Goal: Information Seeking & Learning: Learn about a topic

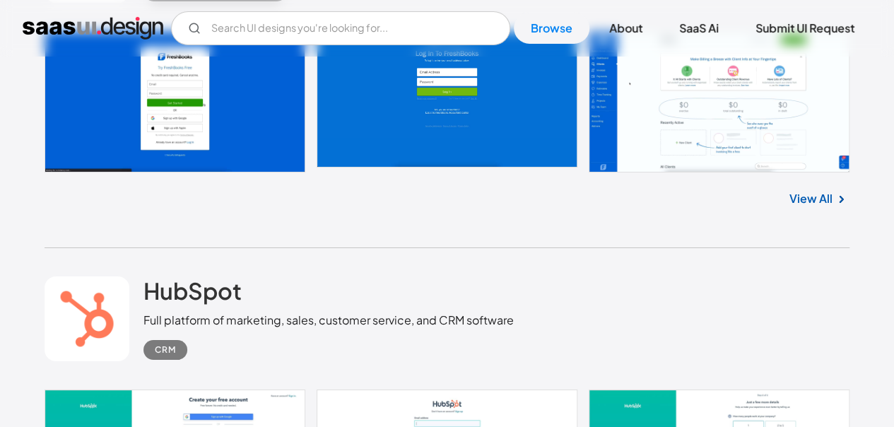
scroll to position [2362, 0]
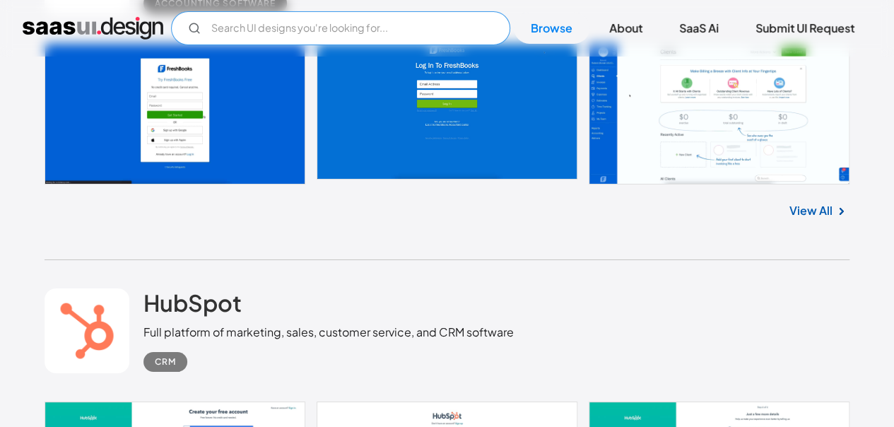
click at [307, 35] on input "text" at bounding box center [340, 28] width 339 height 34
type input "web-servis"
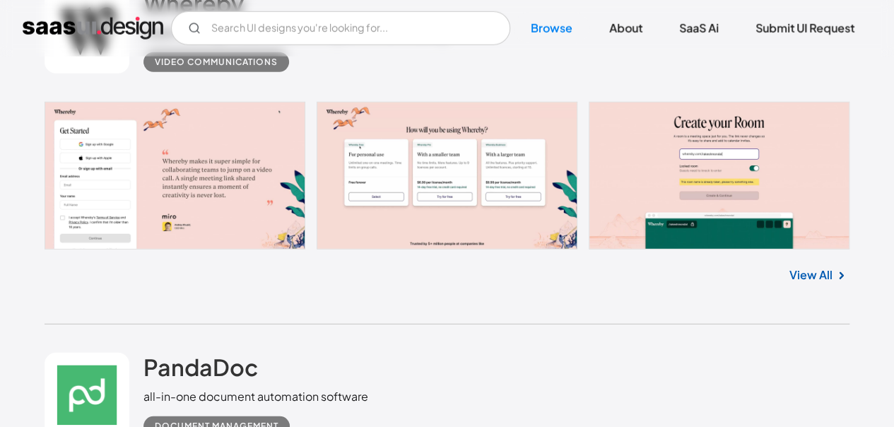
scroll to position [1910, 0]
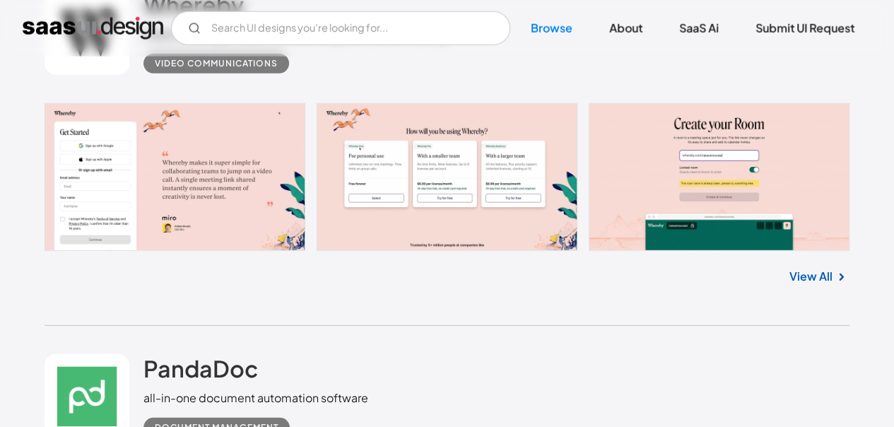
click at [805, 271] on link "View All" at bounding box center [811, 276] width 43 height 17
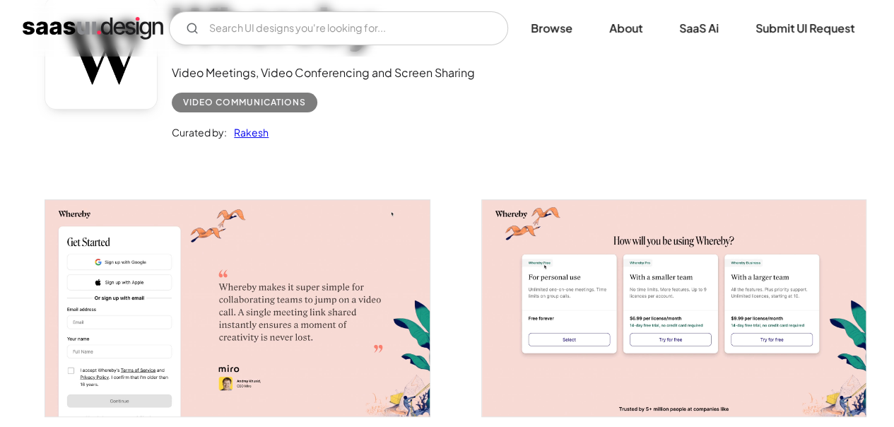
scroll to position [130, 0]
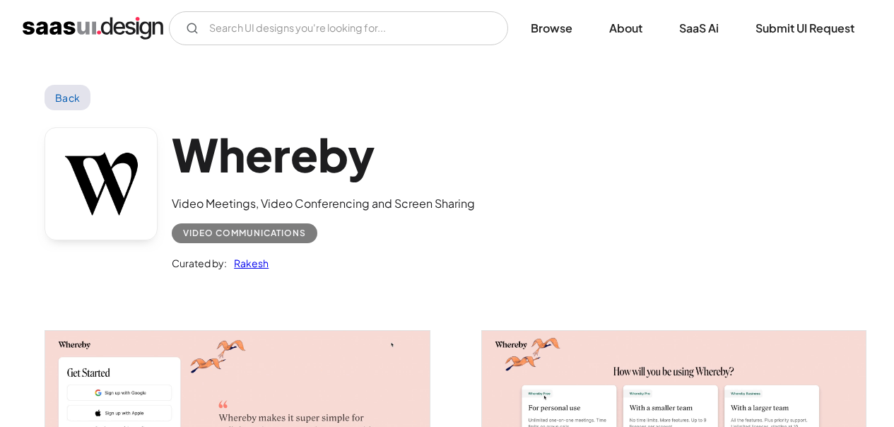
scroll to position [130, 0]
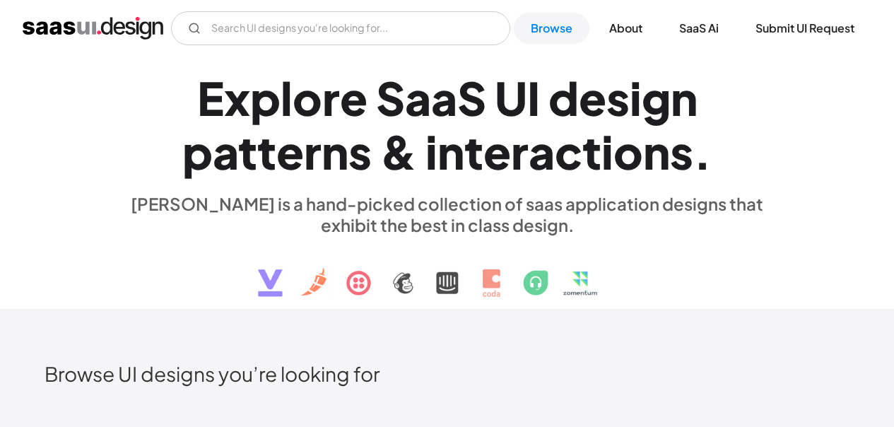
scroll to position [1910, 0]
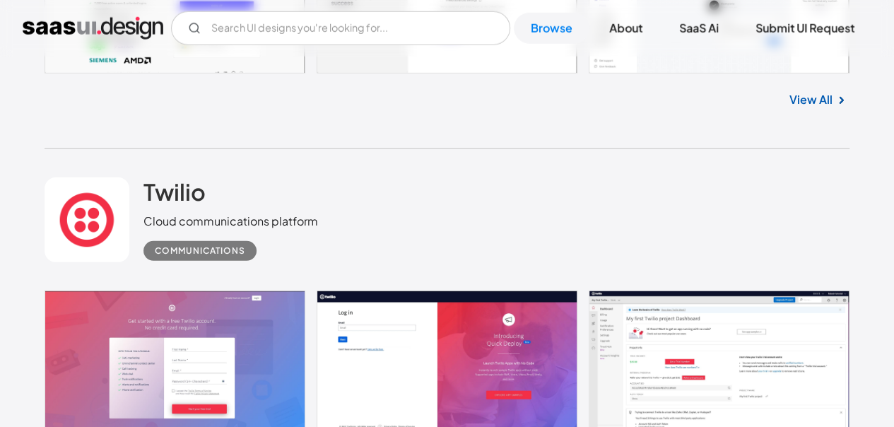
scroll to position [4605, 0]
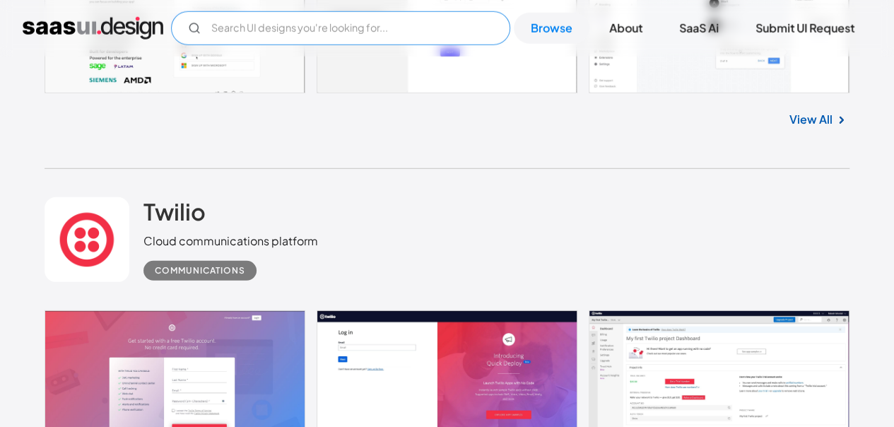
click at [369, 23] on input "text" at bounding box center [340, 28] width 339 height 34
type input "plantSnap"
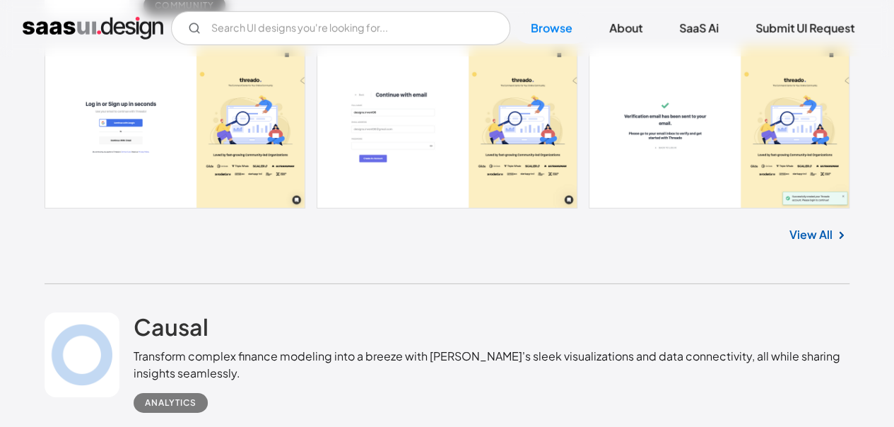
scroll to position [7454, 0]
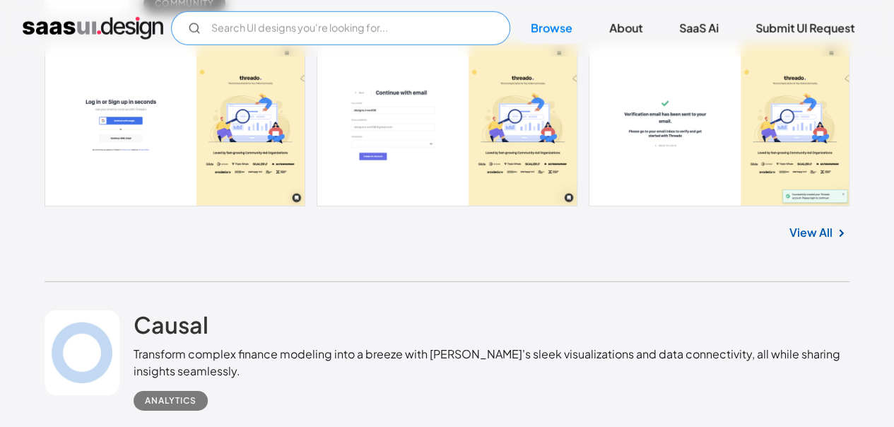
click at [380, 35] on input "text" at bounding box center [340, 28] width 339 height 34
type input "planta"
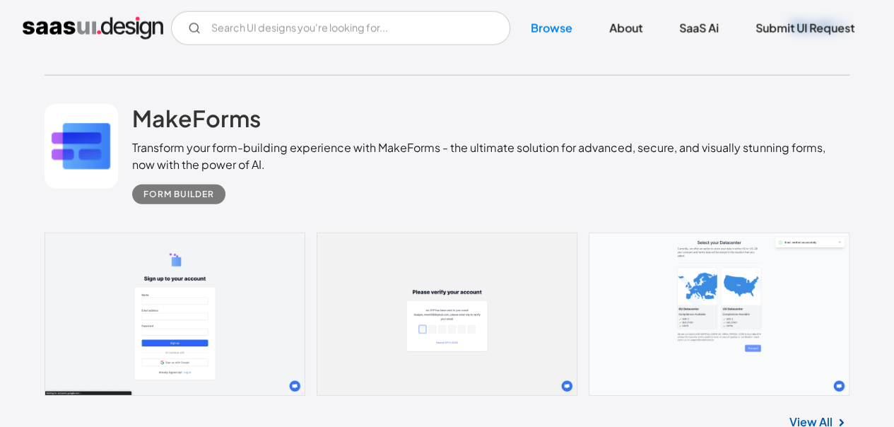
scroll to position [1772, 0]
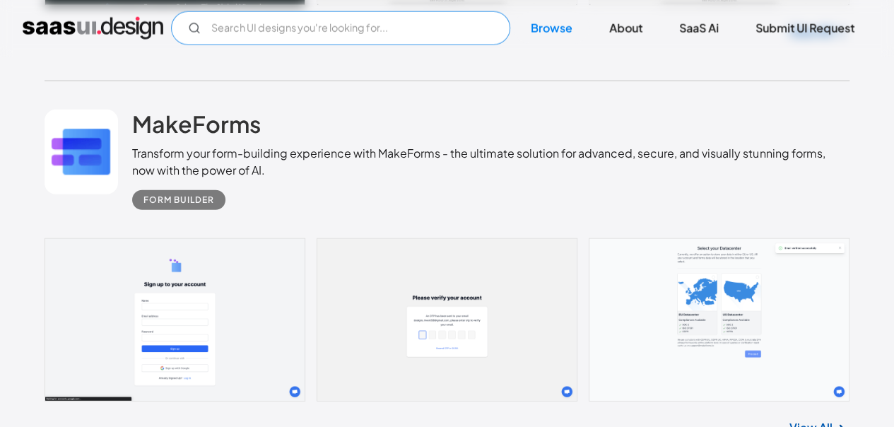
click at [317, 31] on input "text" at bounding box center [340, 28] width 339 height 34
type input "в"
type input "d"
type input "gardenia"
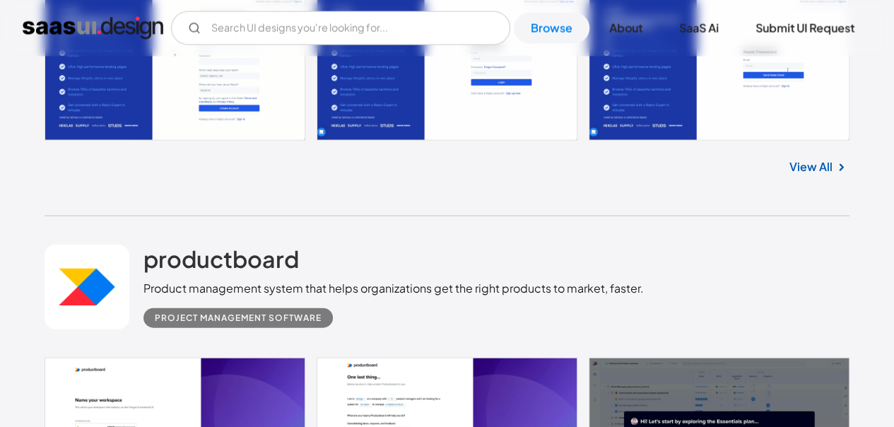
scroll to position [4213, 0]
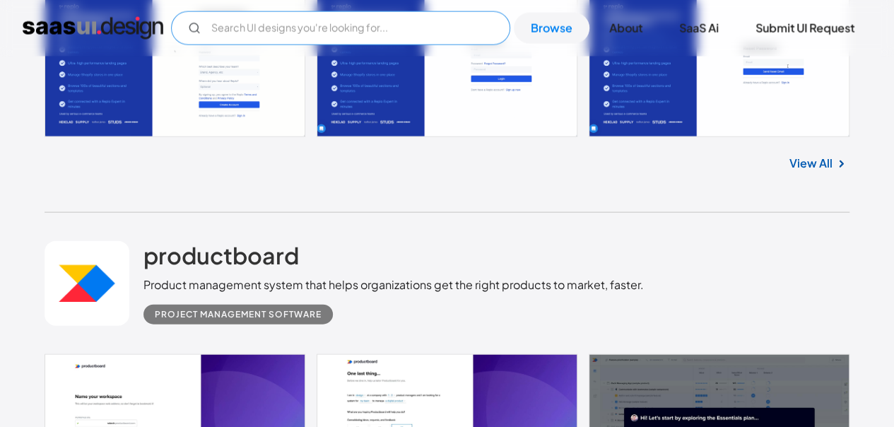
click at [381, 35] on input "text" at bounding box center [340, 28] width 339 height 34
type input "plants"
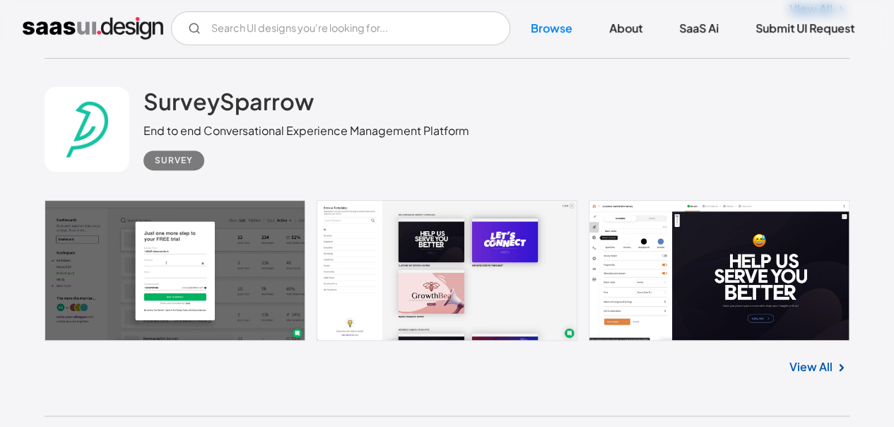
scroll to position [2924, 0]
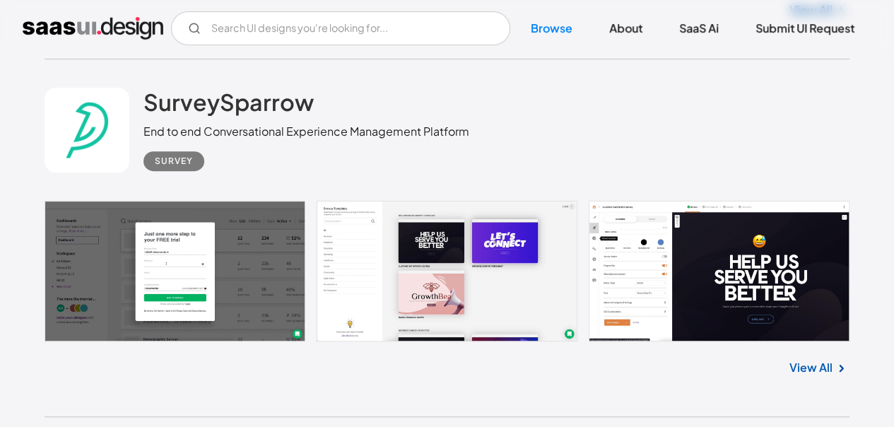
click at [824, 363] on link "View All" at bounding box center [811, 367] width 43 height 17
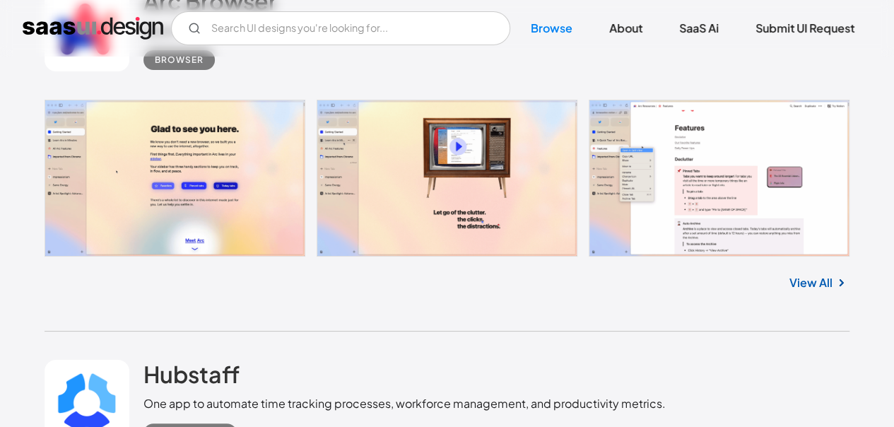
scroll to position [10671, 0]
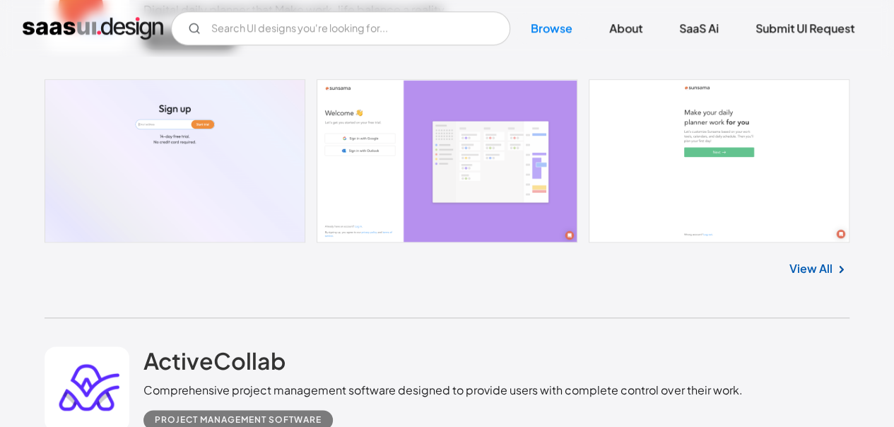
scroll to position [3346, 0]
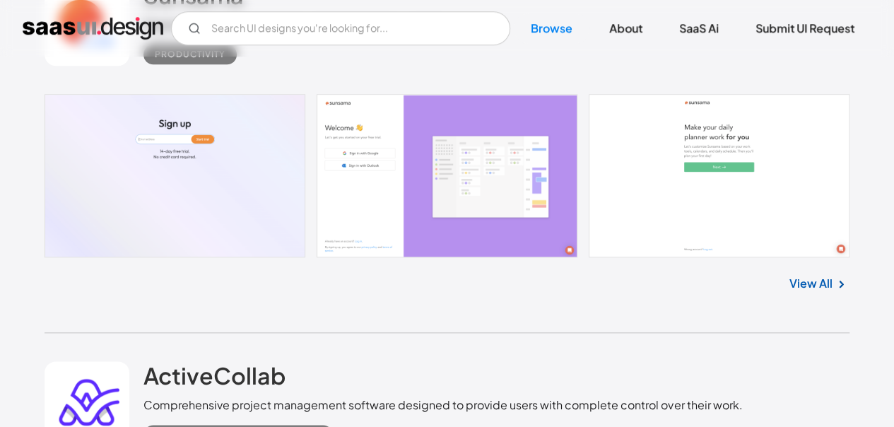
click at [802, 280] on link "View All" at bounding box center [811, 283] width 43 height 17
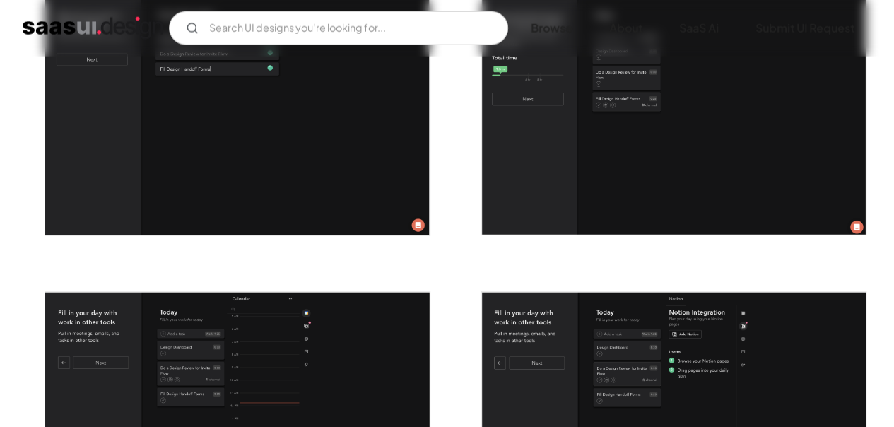
scroll to position [1818, 0]
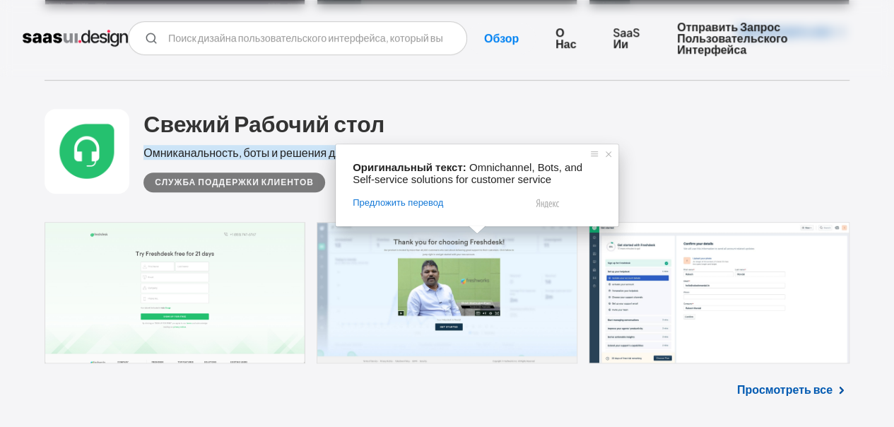
scroll to position [5831, 0]
click at [607, 152] on span at bounding box center [609, 154] width 14 height 14
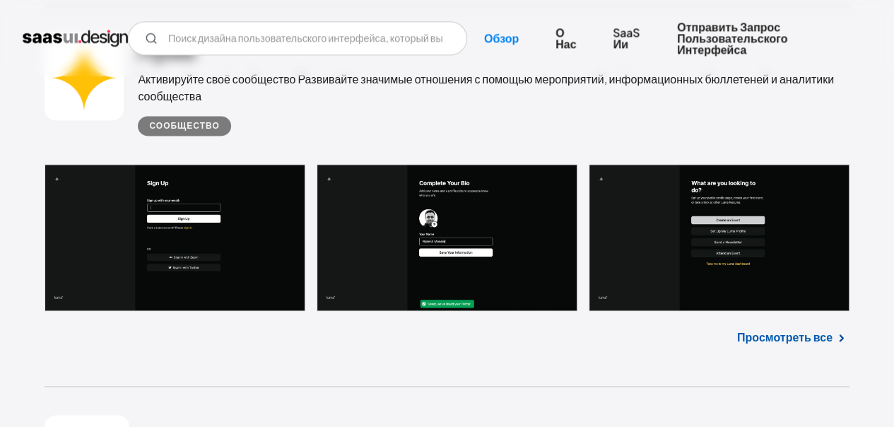
scroll to position [27730, 0]
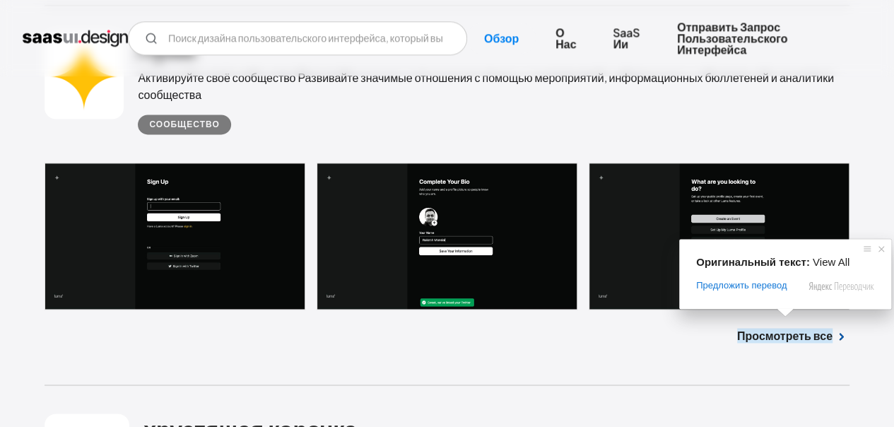
click at [787, 328] on ya-tr-span "Просмотреть все" at bounding box center [784, 335] width 95 height 15
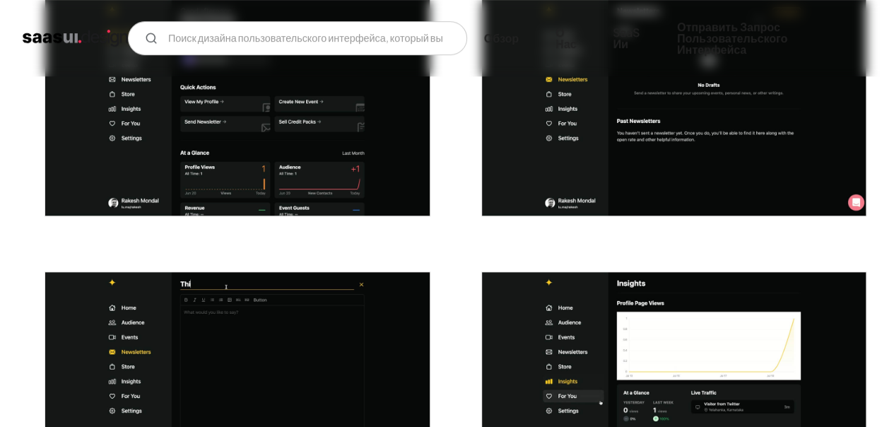
scroll to position [3092, 0]
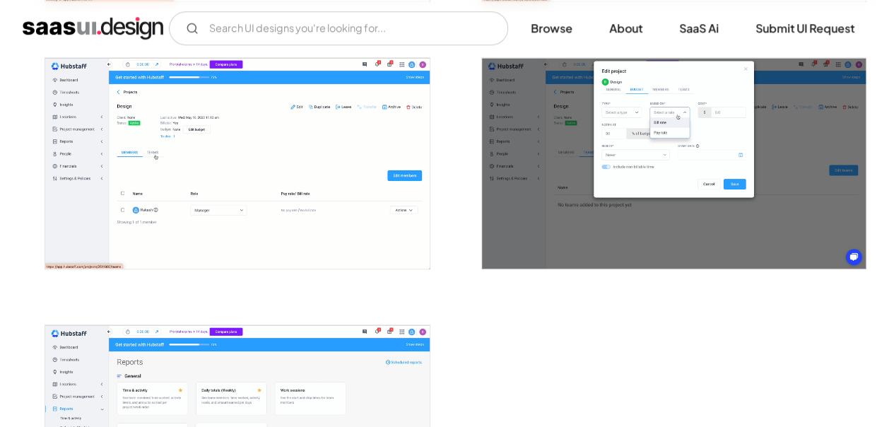
scroll to position [3212, 0]
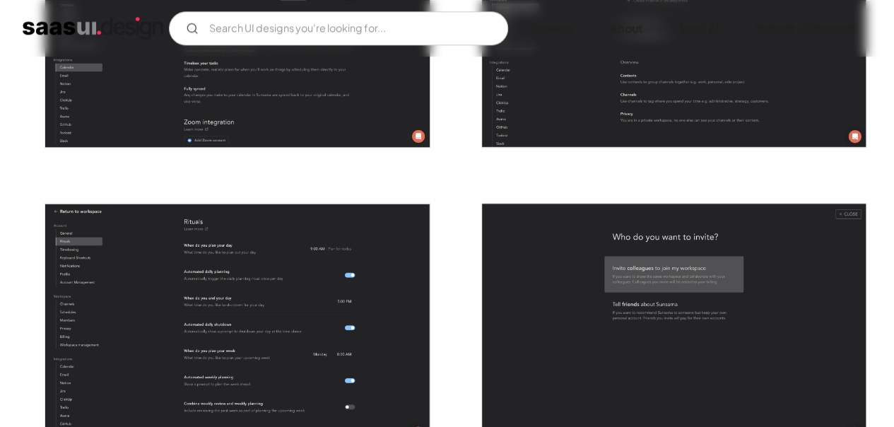
scroll to position [3389, 0]
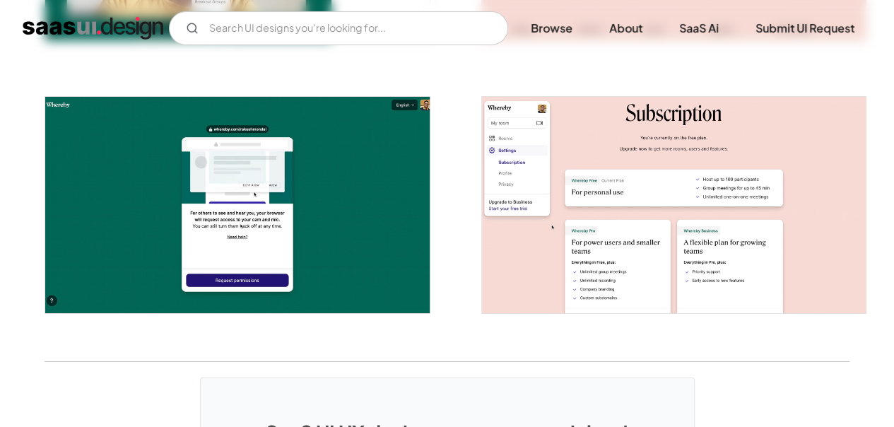
scroll to position [2413, 0]
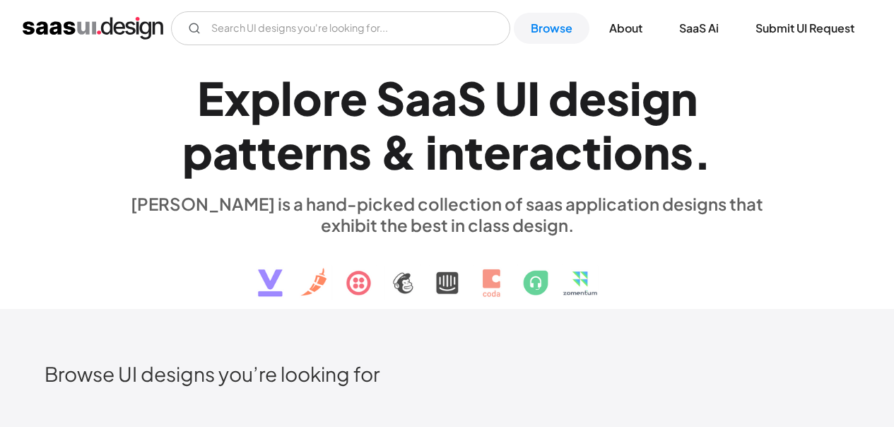
scroll to position [3912, 0]
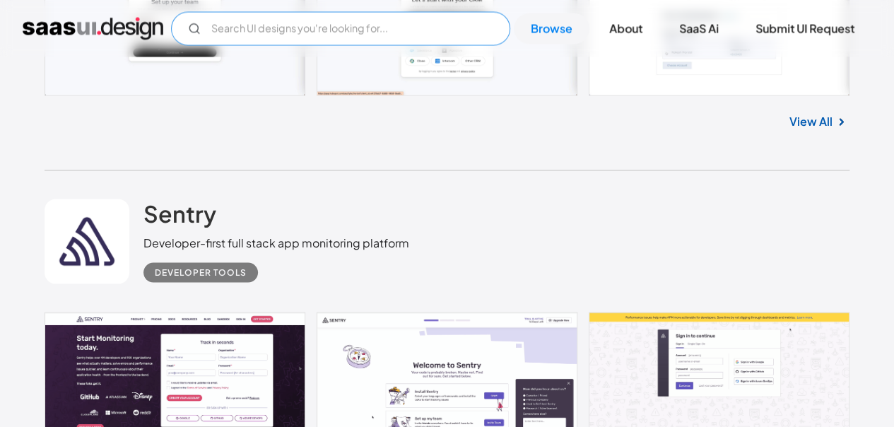
click at [228, 27] on input "text" at bounding box center [340, 28] width 339 height 34
type input "с"
type input "catalog"
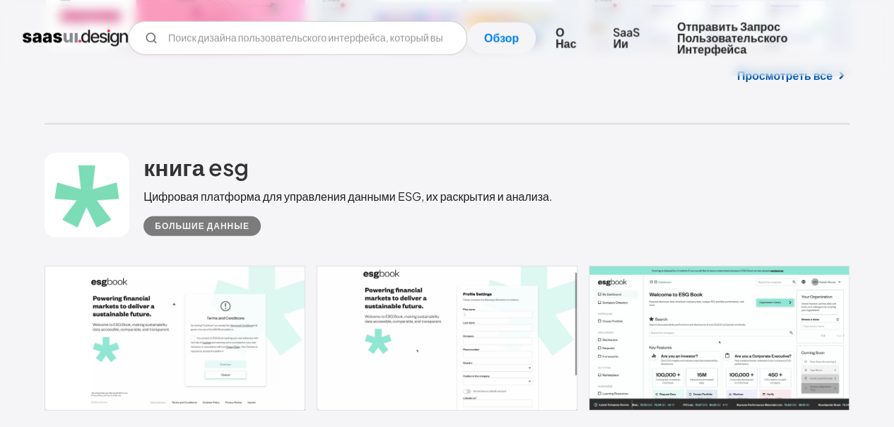
scroll to position [4443, 0]
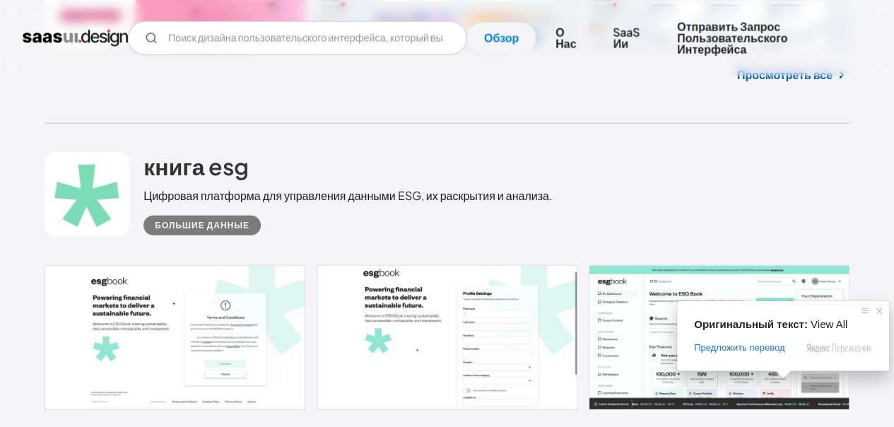
click at [785, 379] on span at bounding box center [783, 374] width 18 height 8
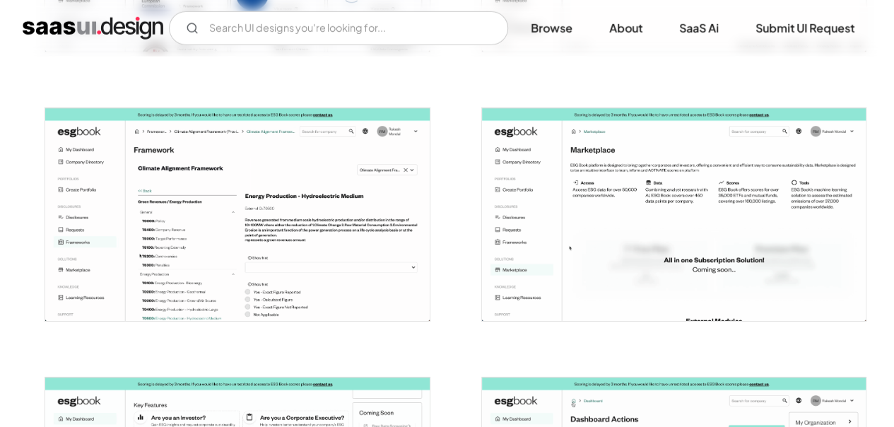
scroll to position [2127, 0]
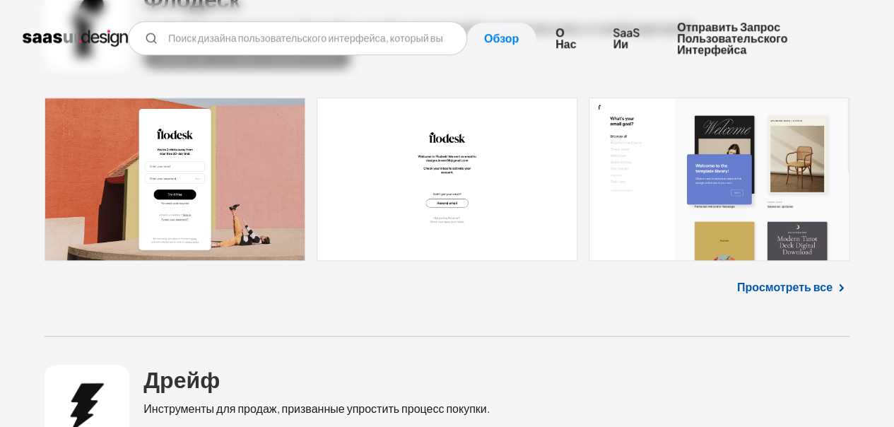
scroll to position [5982, 0]
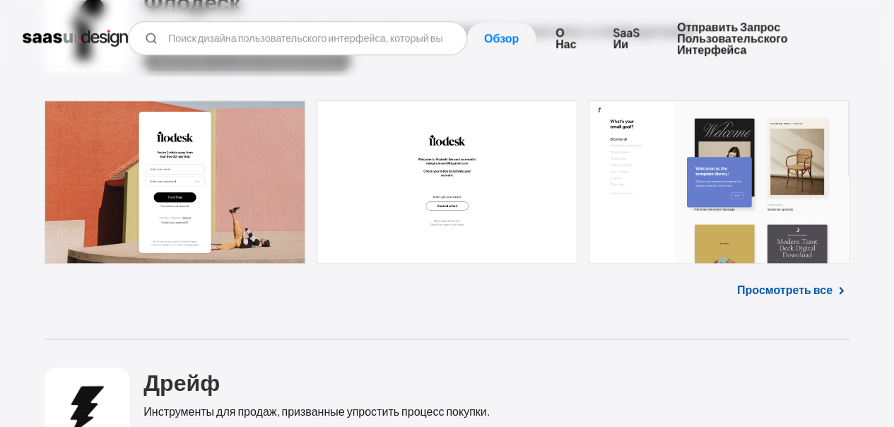
click at [812, 281] on link "Просмотреть все" at bounding box center [784, 289] width 95 height 17
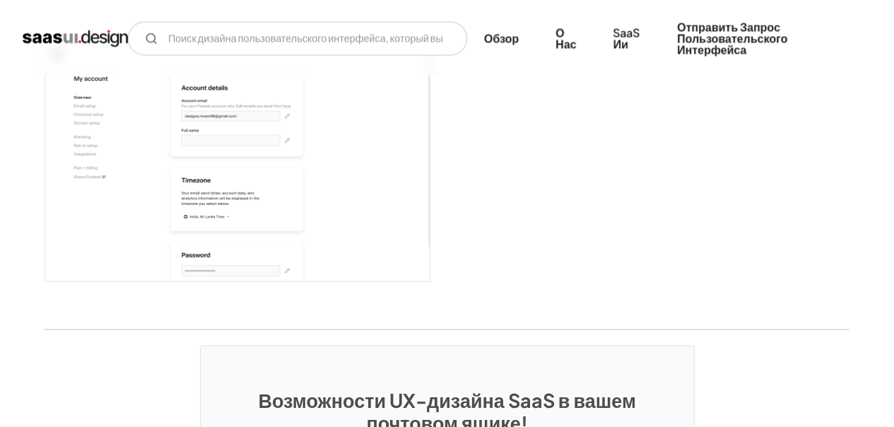
scroll to position [3872, 0]
